Goal: Understand process/instructions: Learn how to perform a task or action

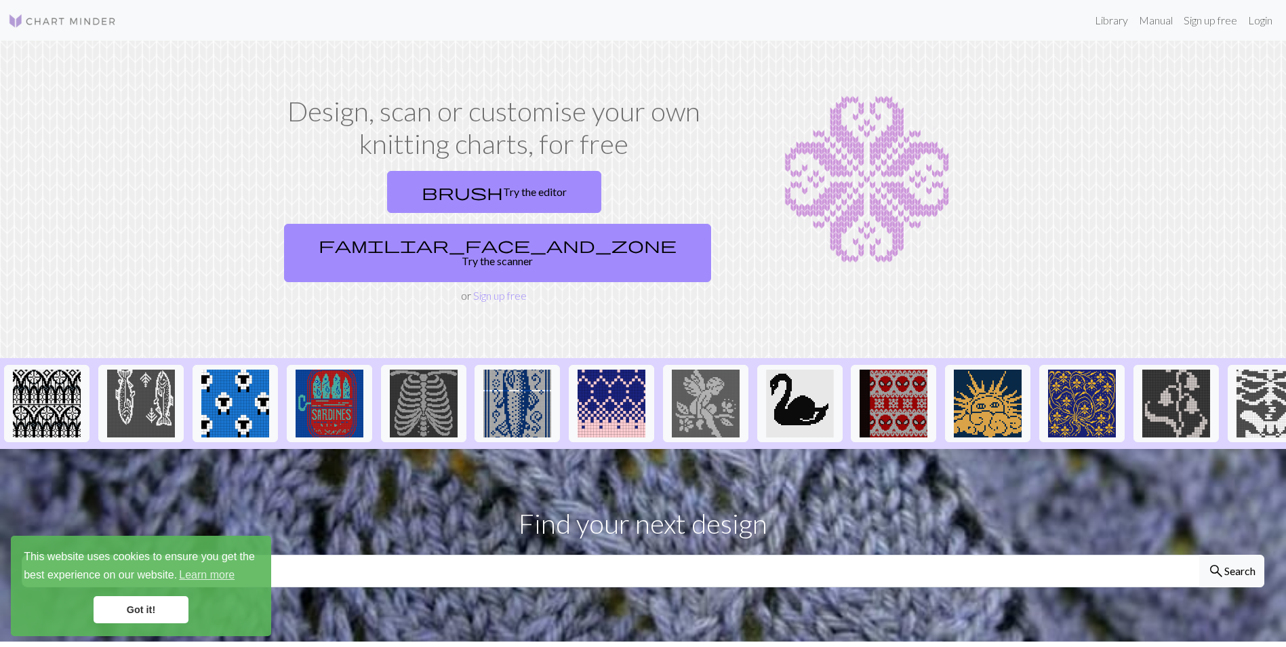
click at [151, 609] on link "Got it!" at bounding box center [141, 609] width 95 height 27
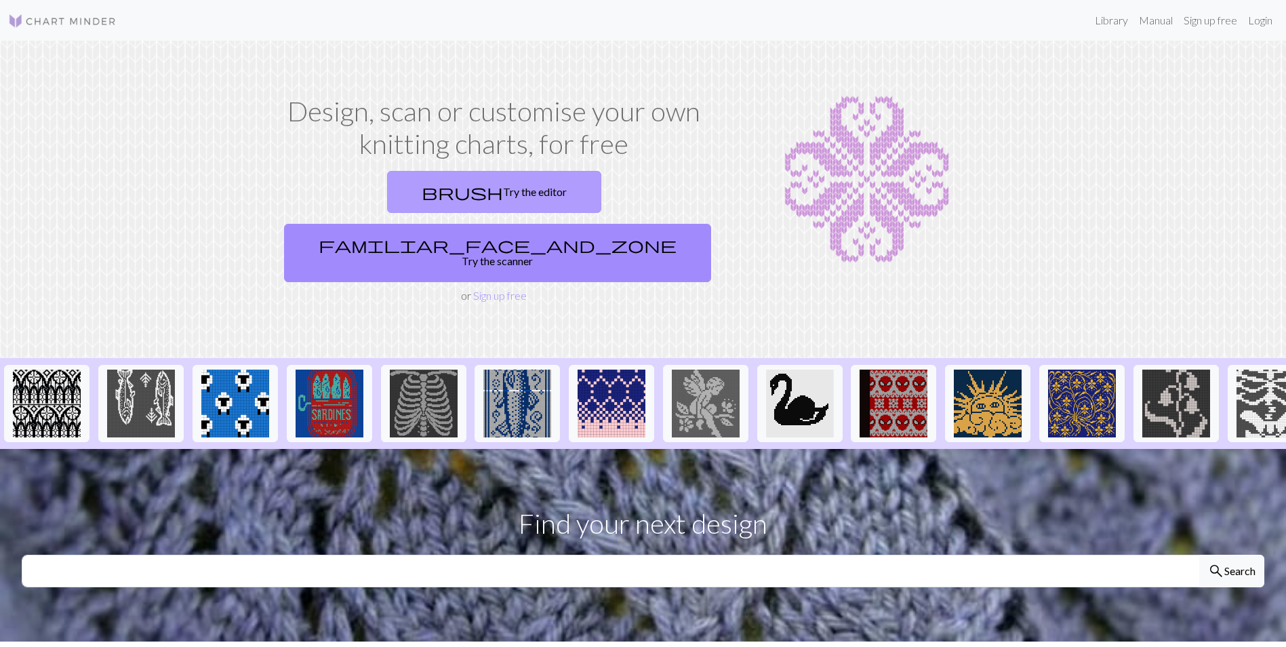
click at [418, 193] on link "brush Try the editor" at bounding box center [494, 192] width 214 height 42
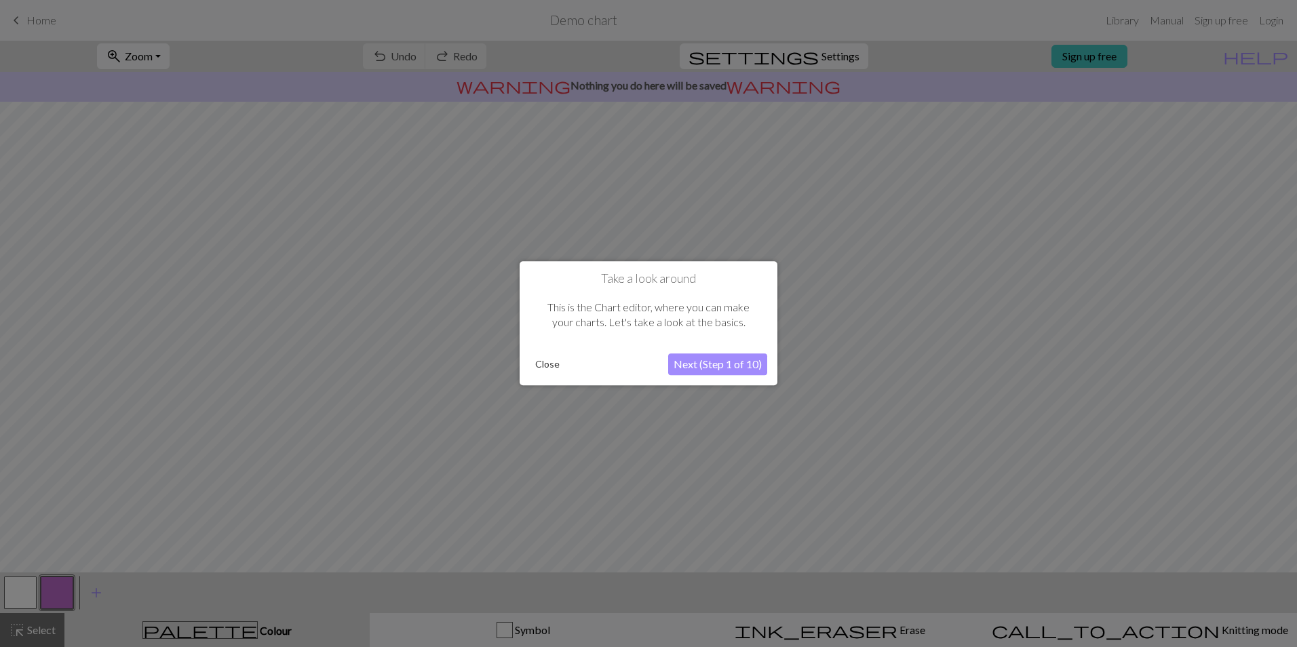
click at [678, 361] on button "Next (Step 1 of 10)" at bounding box center [717, 365] width 99 height 22
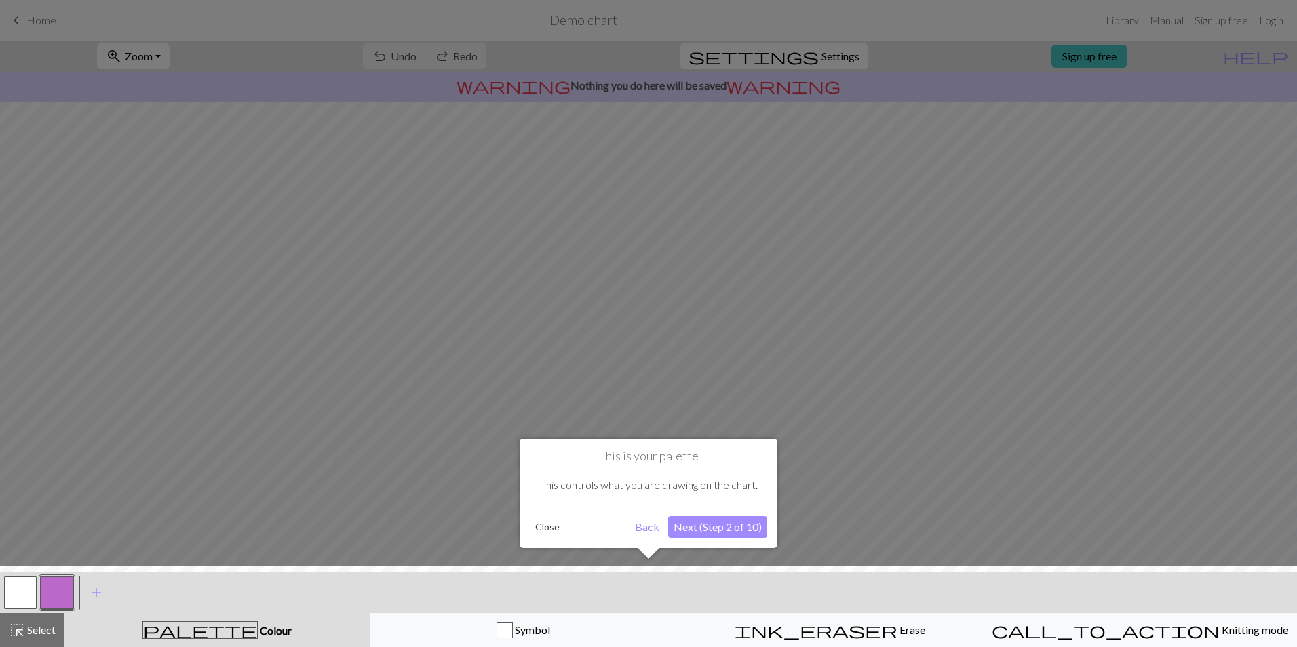
click at [690, 525] on button "Next (Step 2 of 10)" at bounding box center [717, 527] width 99 height 22
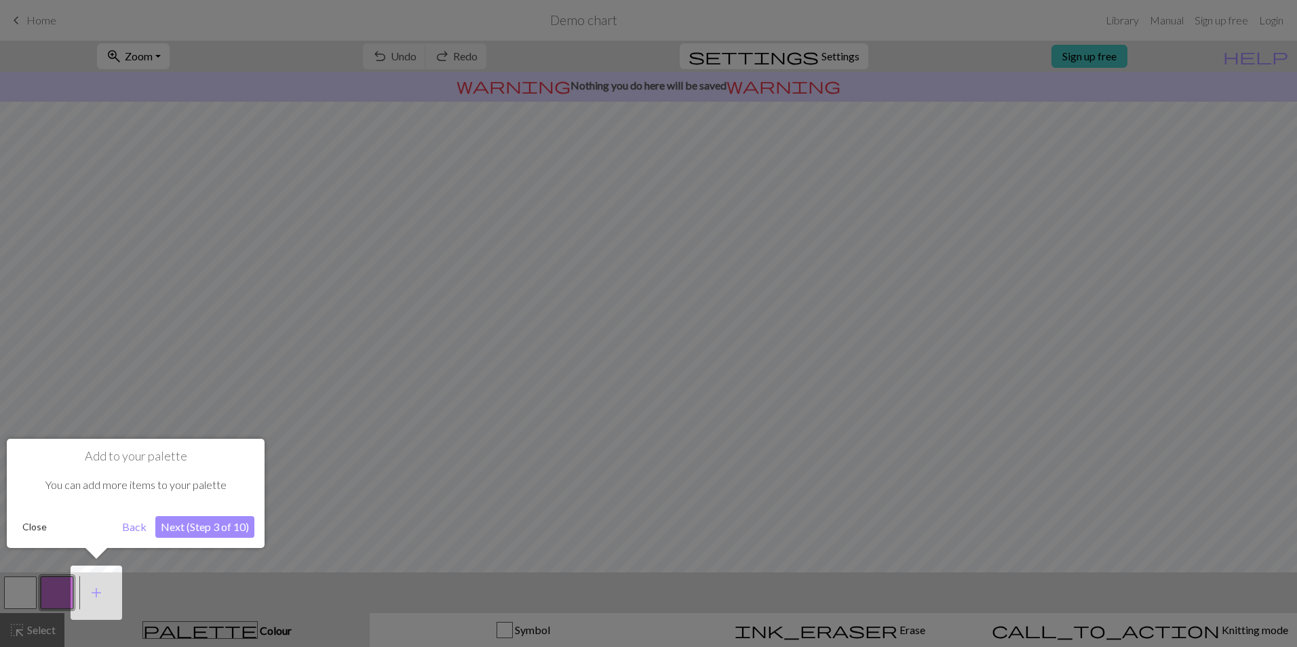
click at [238, 523] on button "Next (Step 3 of 10)" at bounding box center [204, 527] width 99 height 22
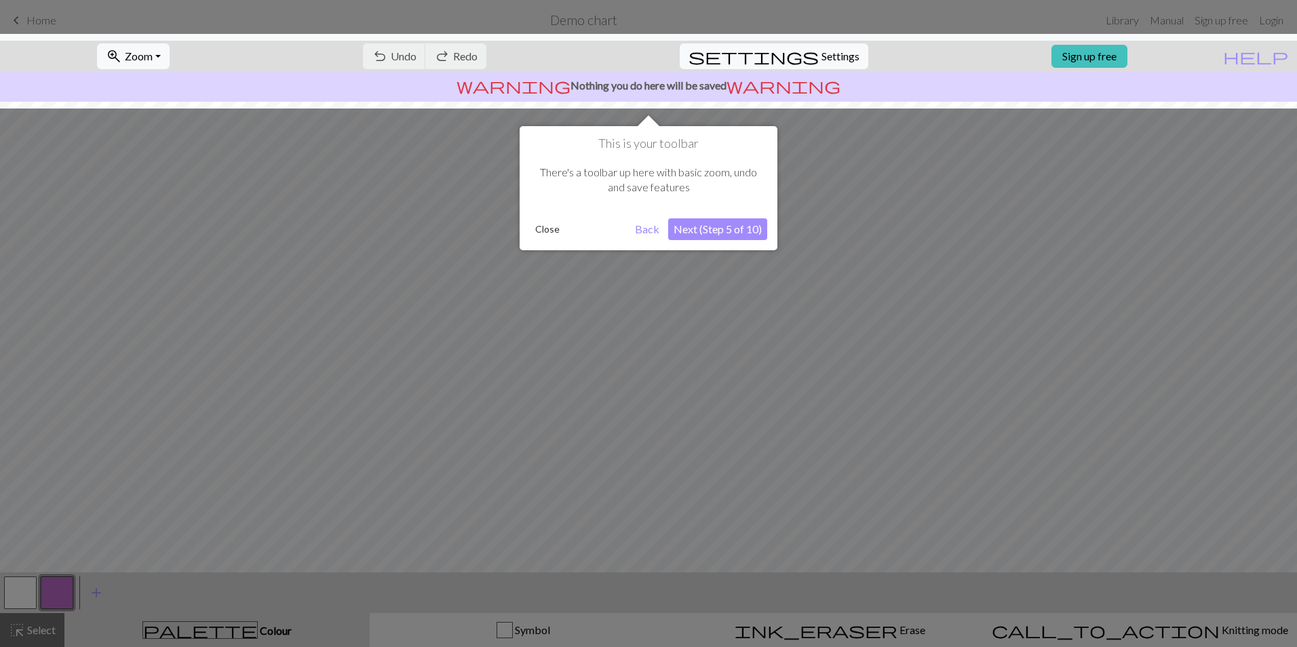
click at [701, 229] on button "Next (Step 5 of 10)" at bounding box center [717, 229] width 99 height 22
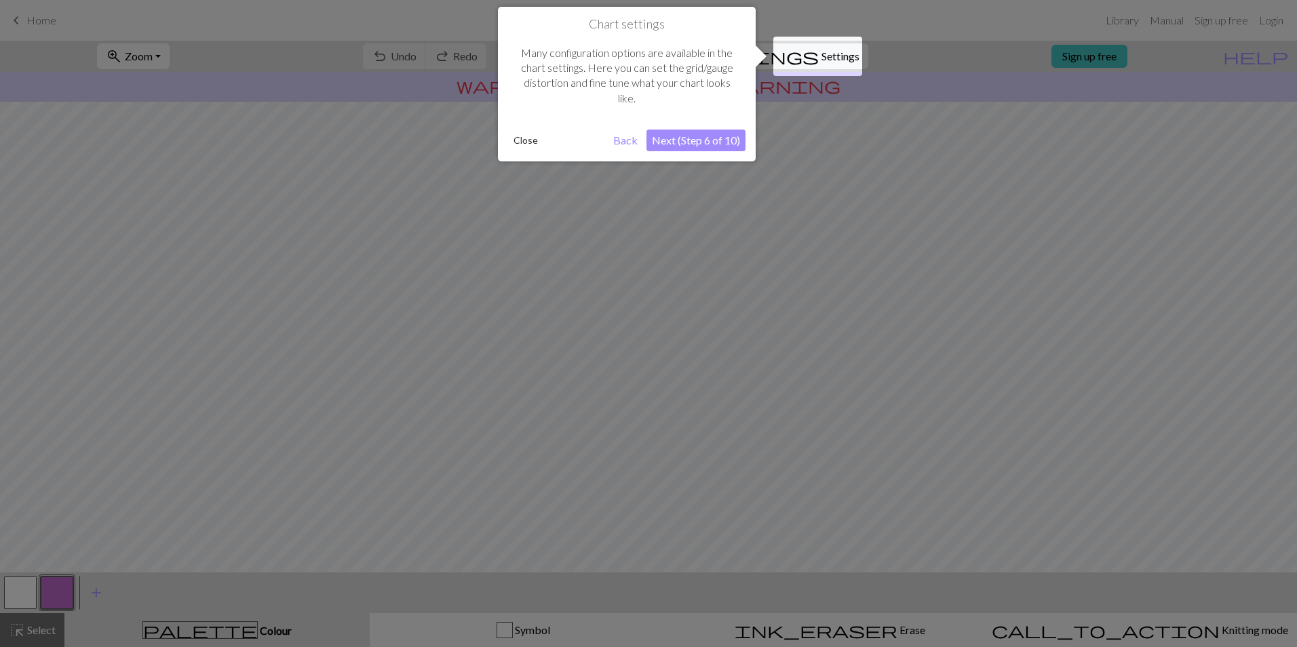
click at [697, 144] on button "Next (Step 6 of 10)" at bounding box center [695, 141] width 99 height 22
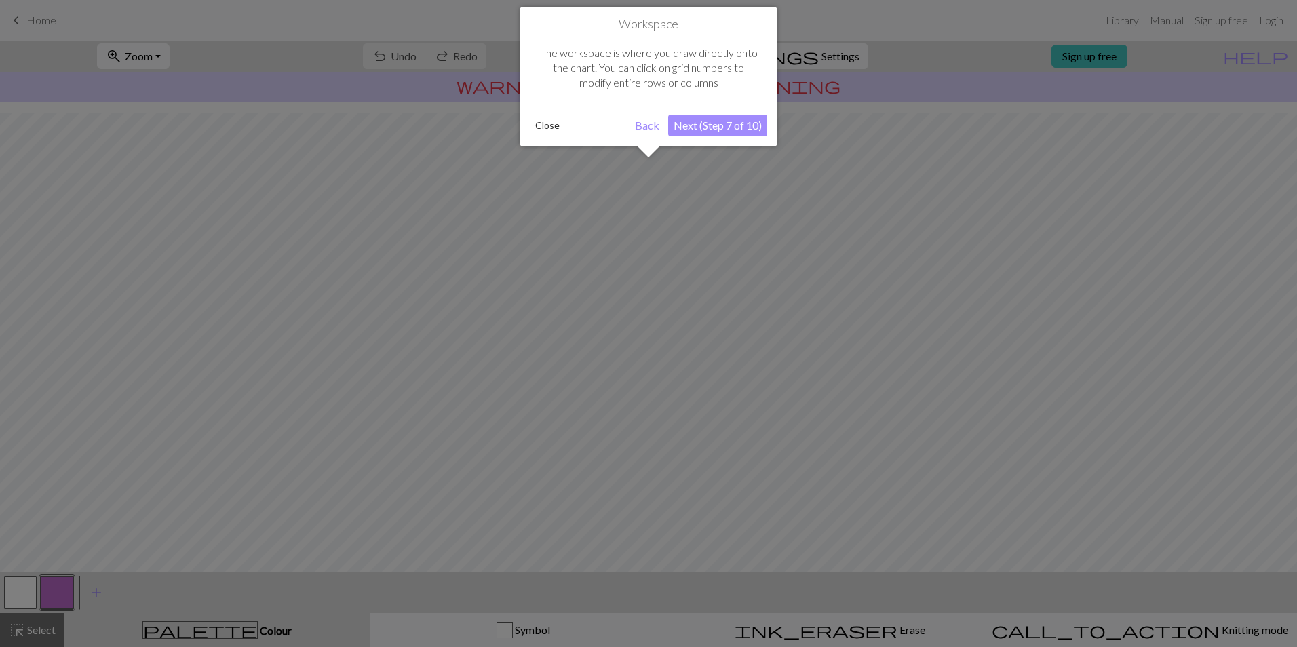
scroll to position [35, 0]
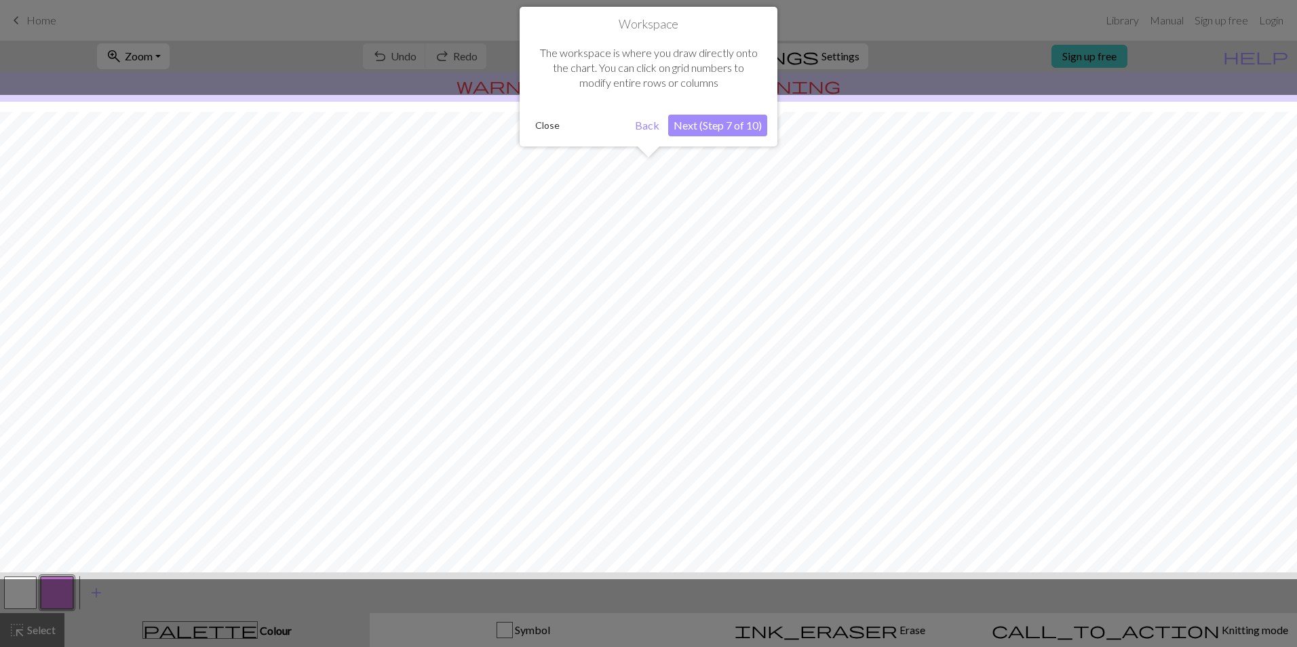
click at [710, 119] on button "Next (Step 7 of 10)" at bounding box center [717, 126] width 99 height 22
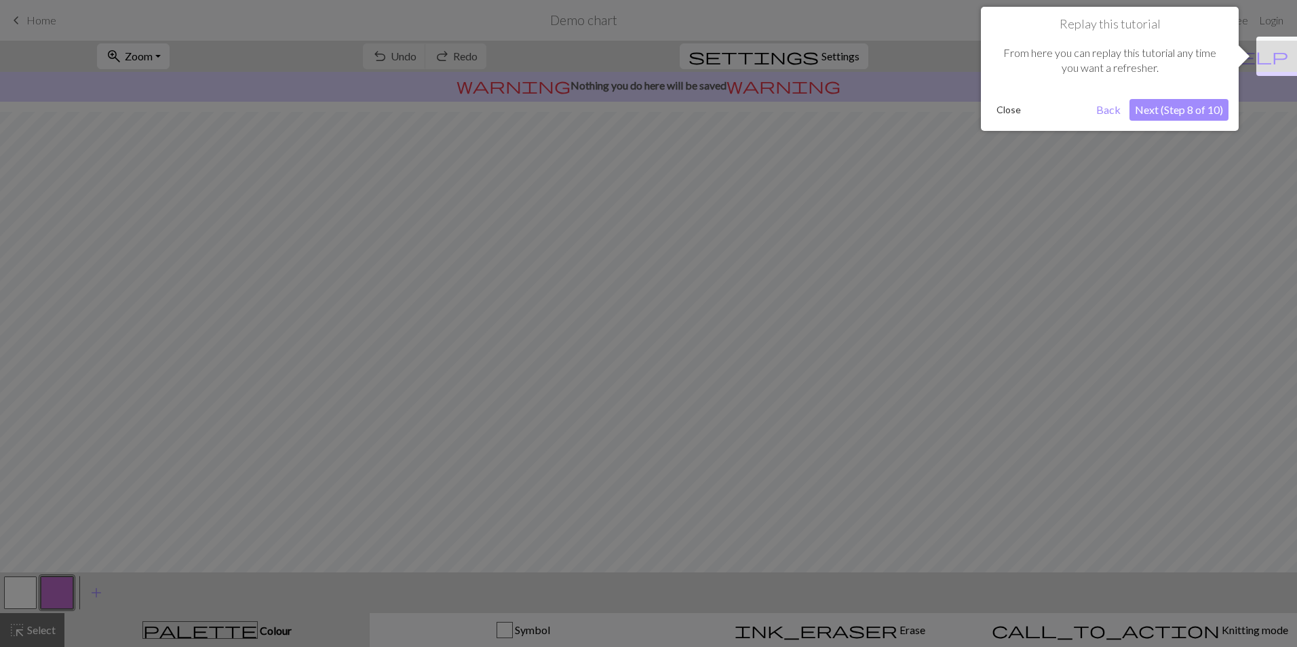
click at [1150, 109] on button "Next (Step 8 of 10)" at bounding box center [1178, 110] width 99 height 22
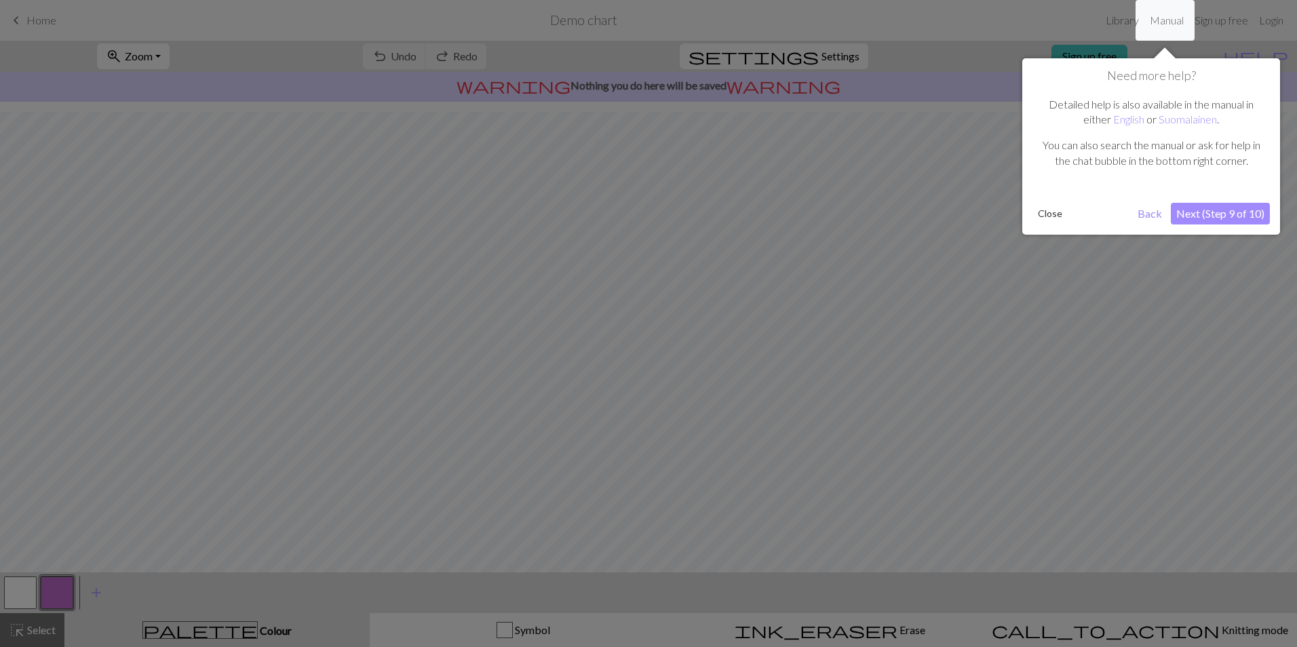
click at [1185, 206] on button "Next (Step 9 of 10)" at bounding box center [1219, 214] width 99 height 22
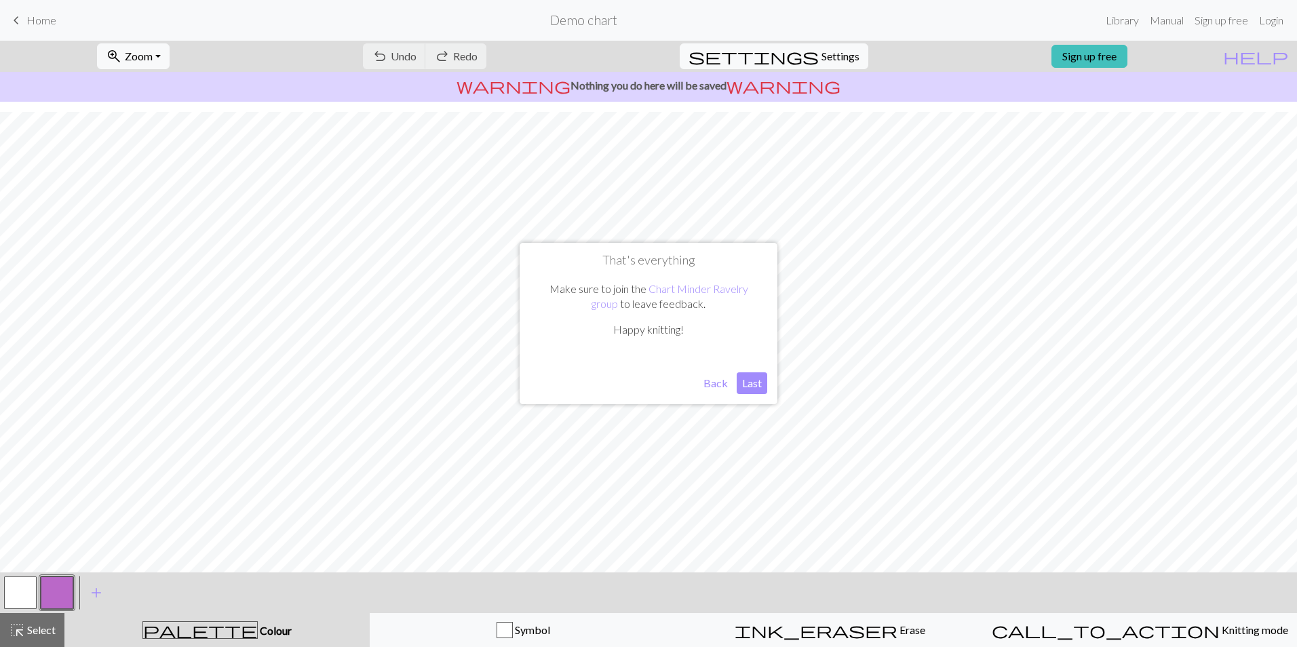
click at [746, 383] on button "Last" at bounding box center [751, 383] width 31 height 22
